Goal: Task Accomplishment & Management: Use online tool/utility

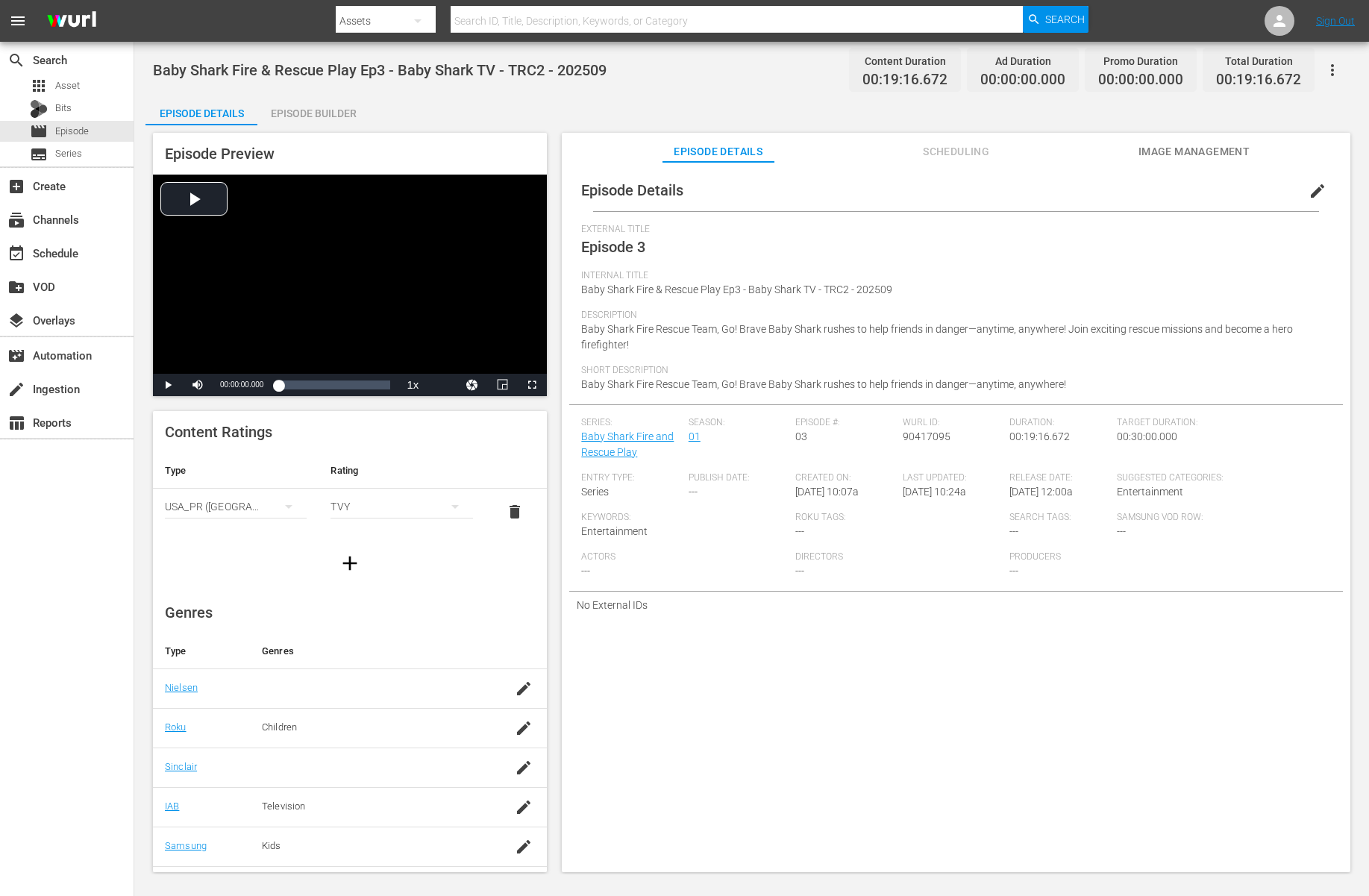
click at [1190, 194] on span "edit" at bounding box center [1318, 190] width 18 height 18
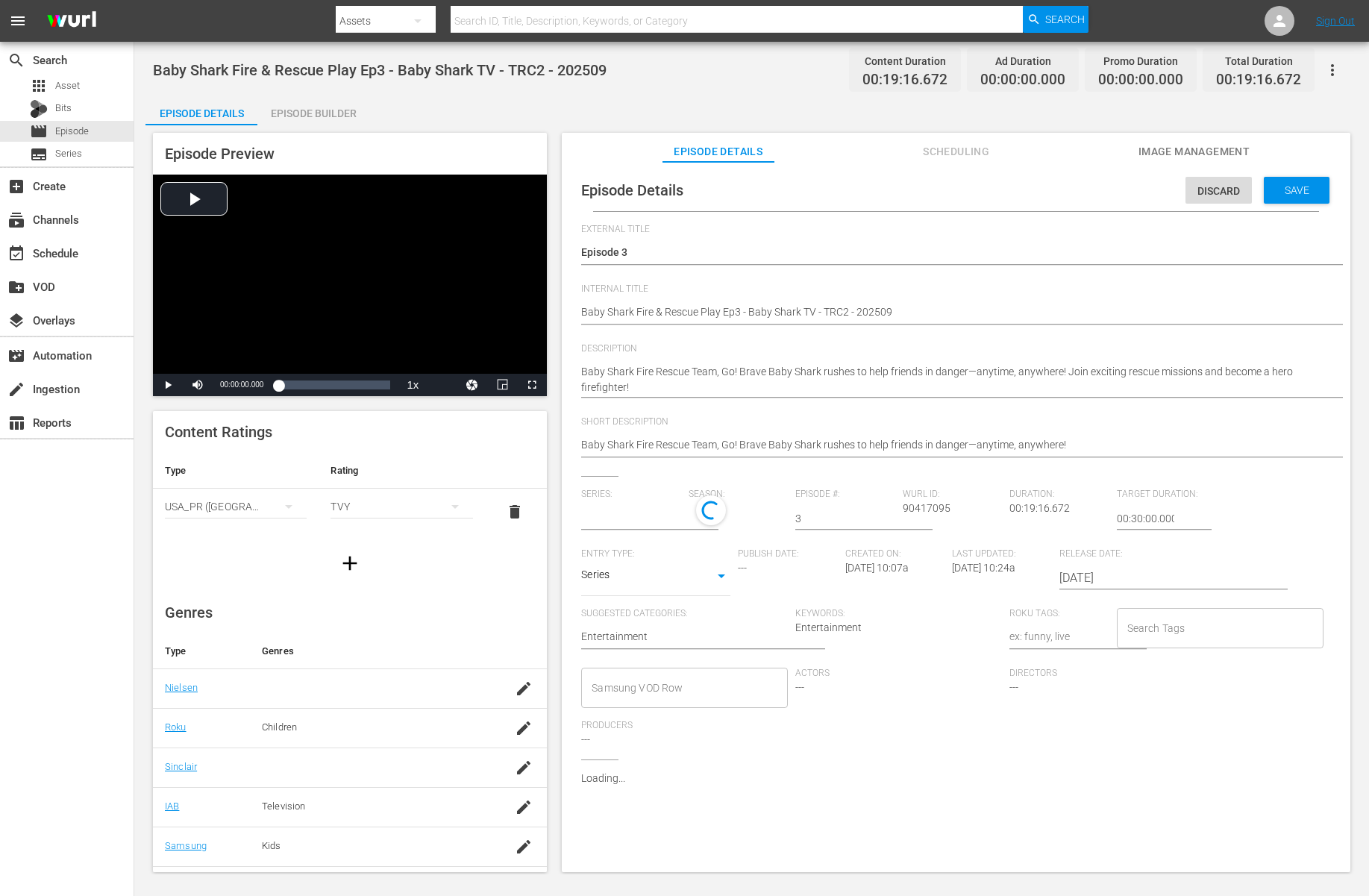
click at [916, 670] on span "Actors" at bounding box center [898, 673] width 206 height 12
click at [1190, 182] on div "Discard" at bounding box center [1219, 190] width 66 height 28
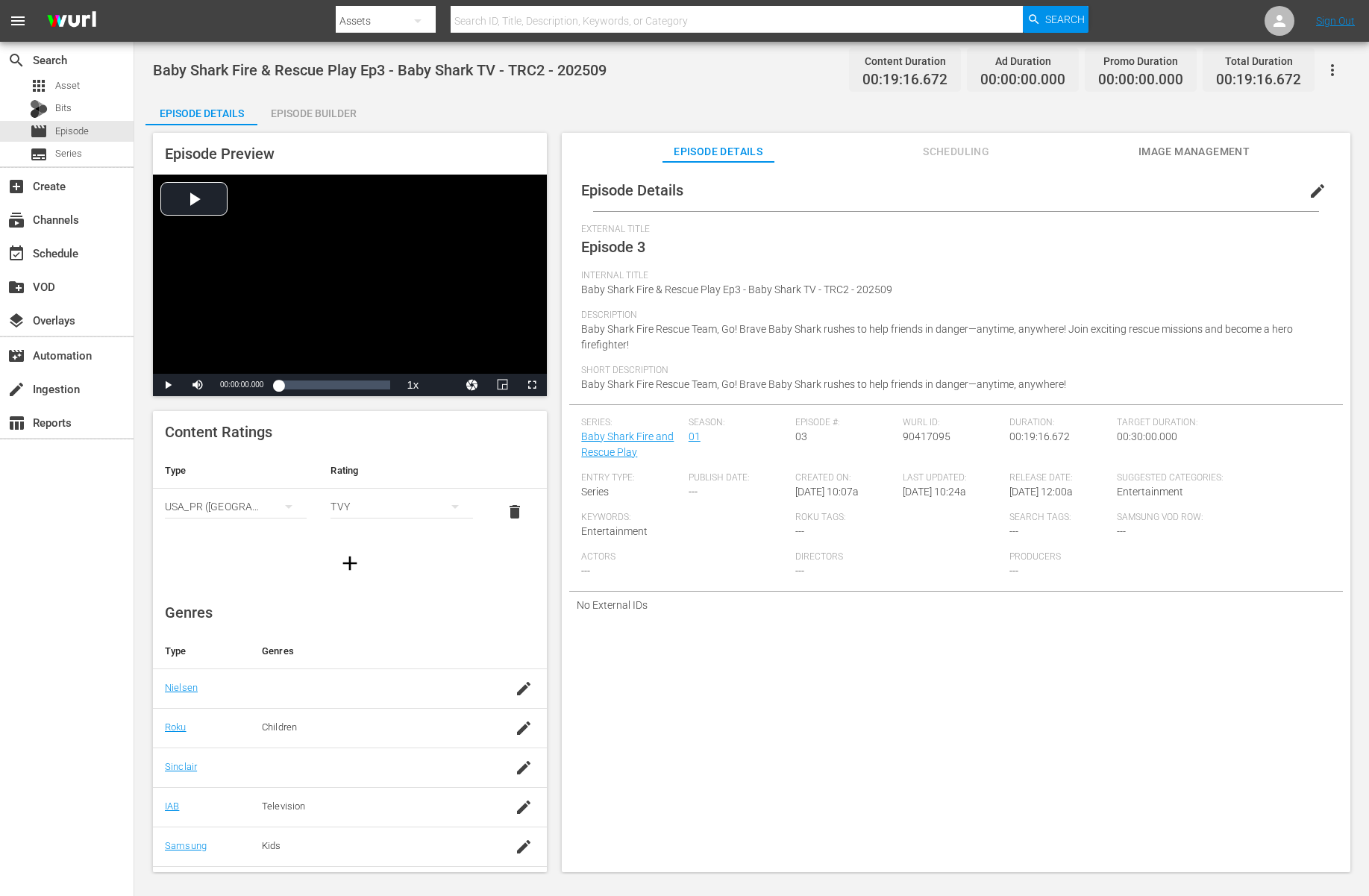
click at [970, 139] on button "Scheduling" at bounding box center [956, 147] width 112 height 30
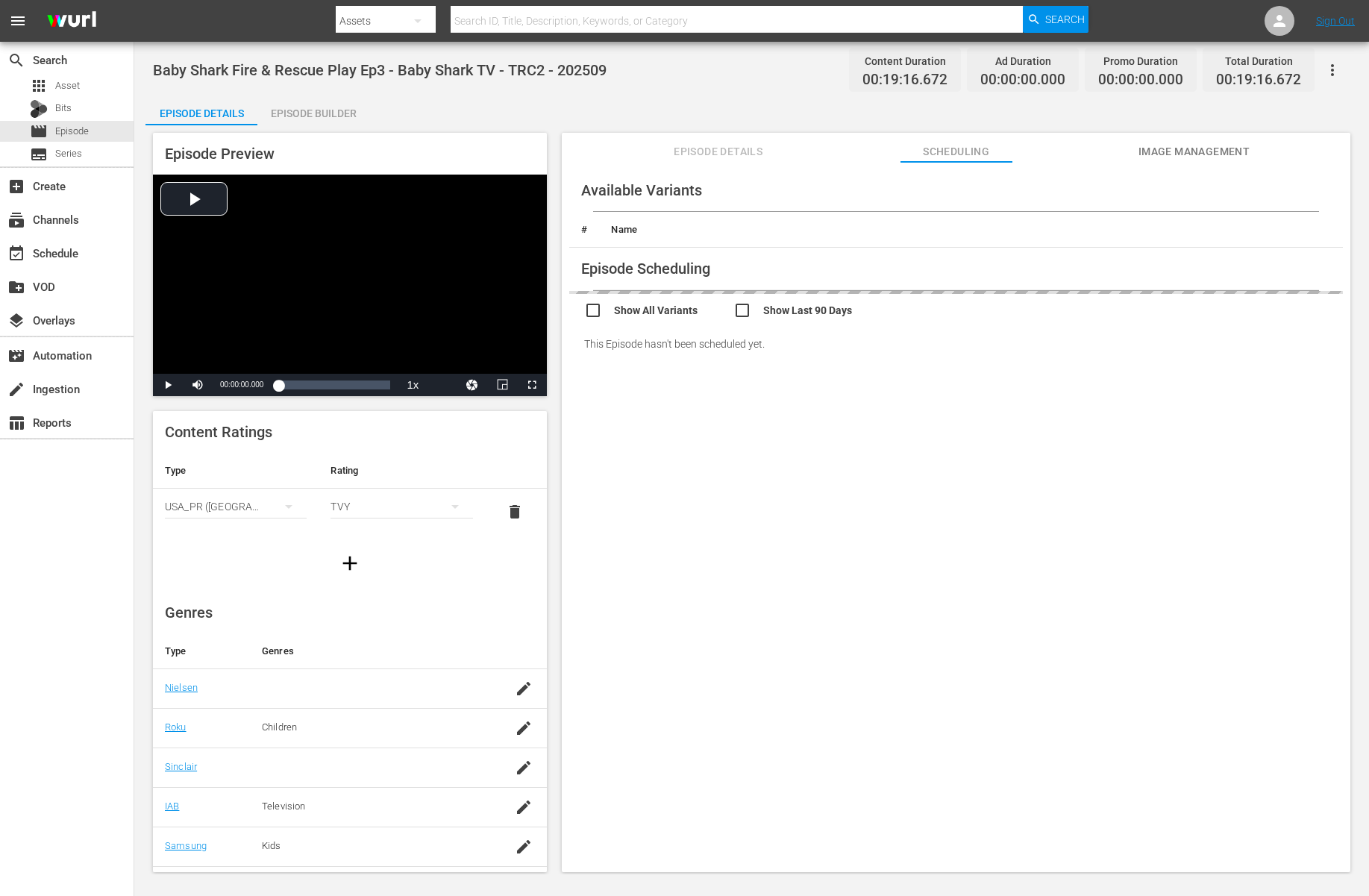
click at [318, 108] on div "Episode Builder" at bounding box center [314, 113] width 112 height 35
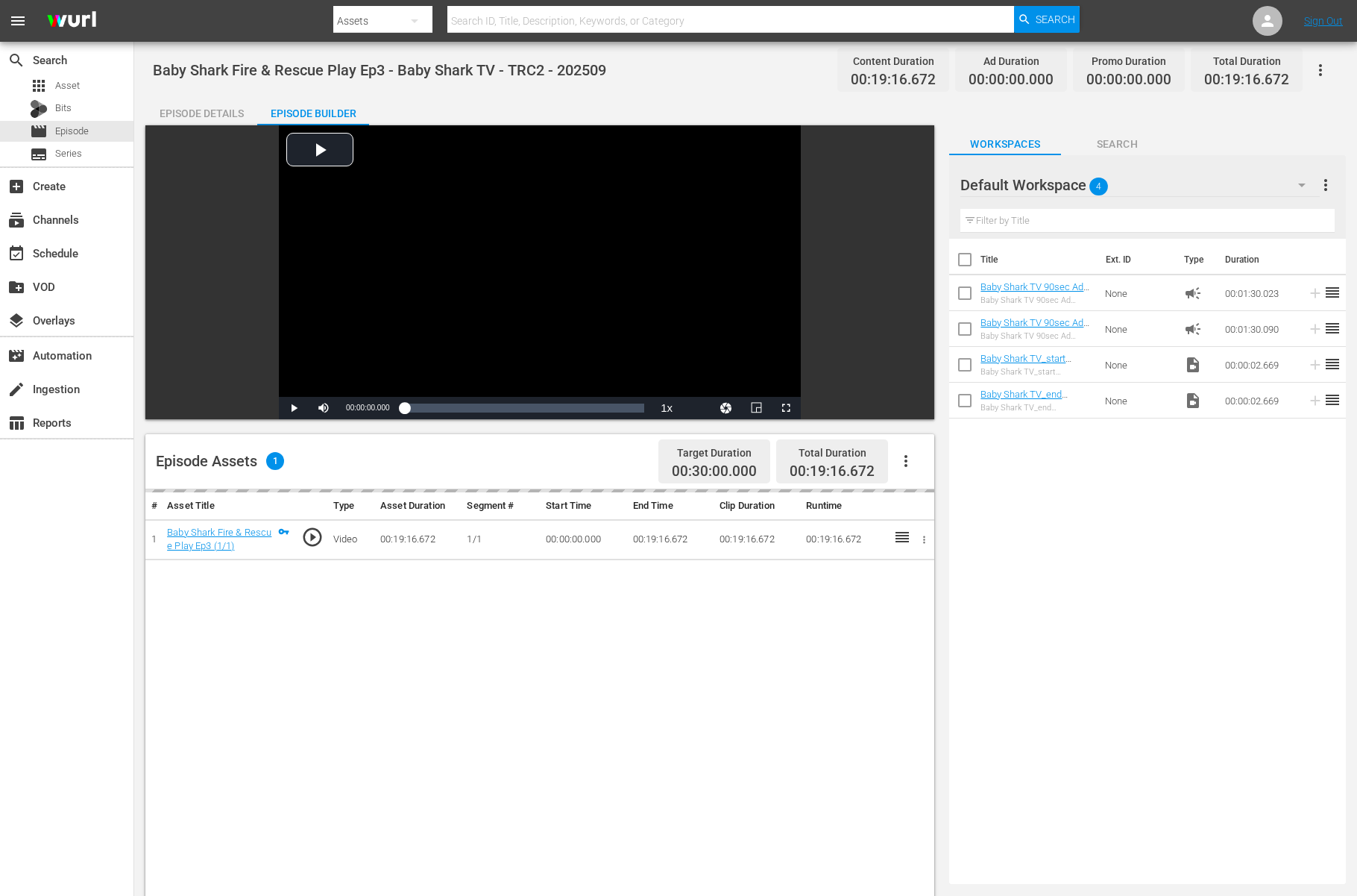
click at [1063, 537] on div "Title Ext. ID Type Duration Baby Shark TV 90sec Ad slate_글로벌 앱 홍보 영상 프린세스 앱 (25…" at bounding box center [1147, 558] width 397 height 639
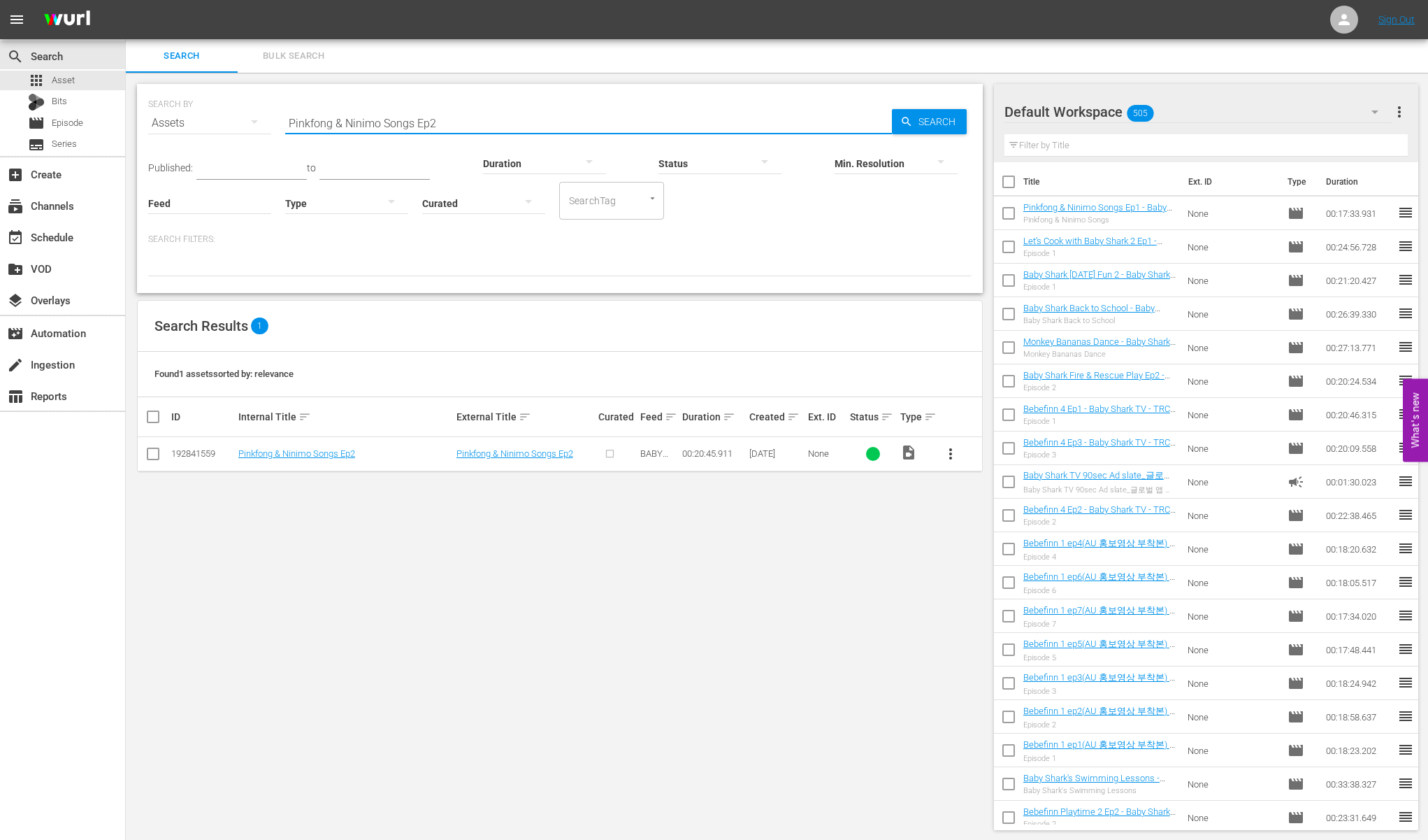
click at [673, 266] on div at bounding box center [559, 263] width 823 height 24
click at [454, 377] on div "Found 1 assets sorted by: relevance" at bounding box center [559, 374] width 844 height 46
click at [298, 445] on td "Pinkfong & Ninimo Songs Ep2" at bounding box center [345, 453] width 218 height 34
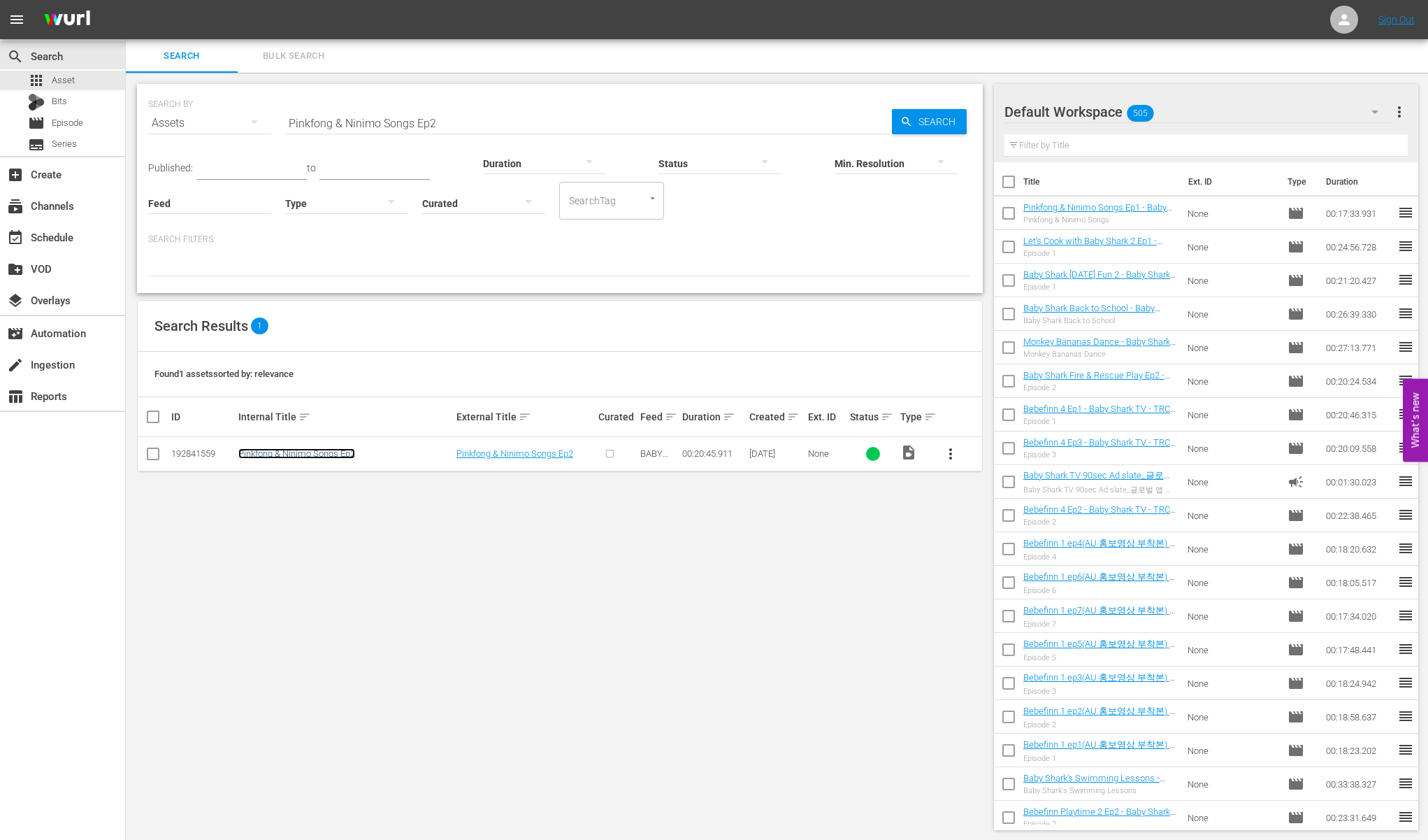
click at [297, 451] on link "Pinkfong & Ninimo Songs Ep2" at bounding box center [296, 453] width 116 height 10
click at [315, 458] on link "Super Safeguard [PERSON_NAME] Ep2" at bounding box center [313, 453] width 151 height 10
